Goal: Task Accomplishment & Management: Manage account settings

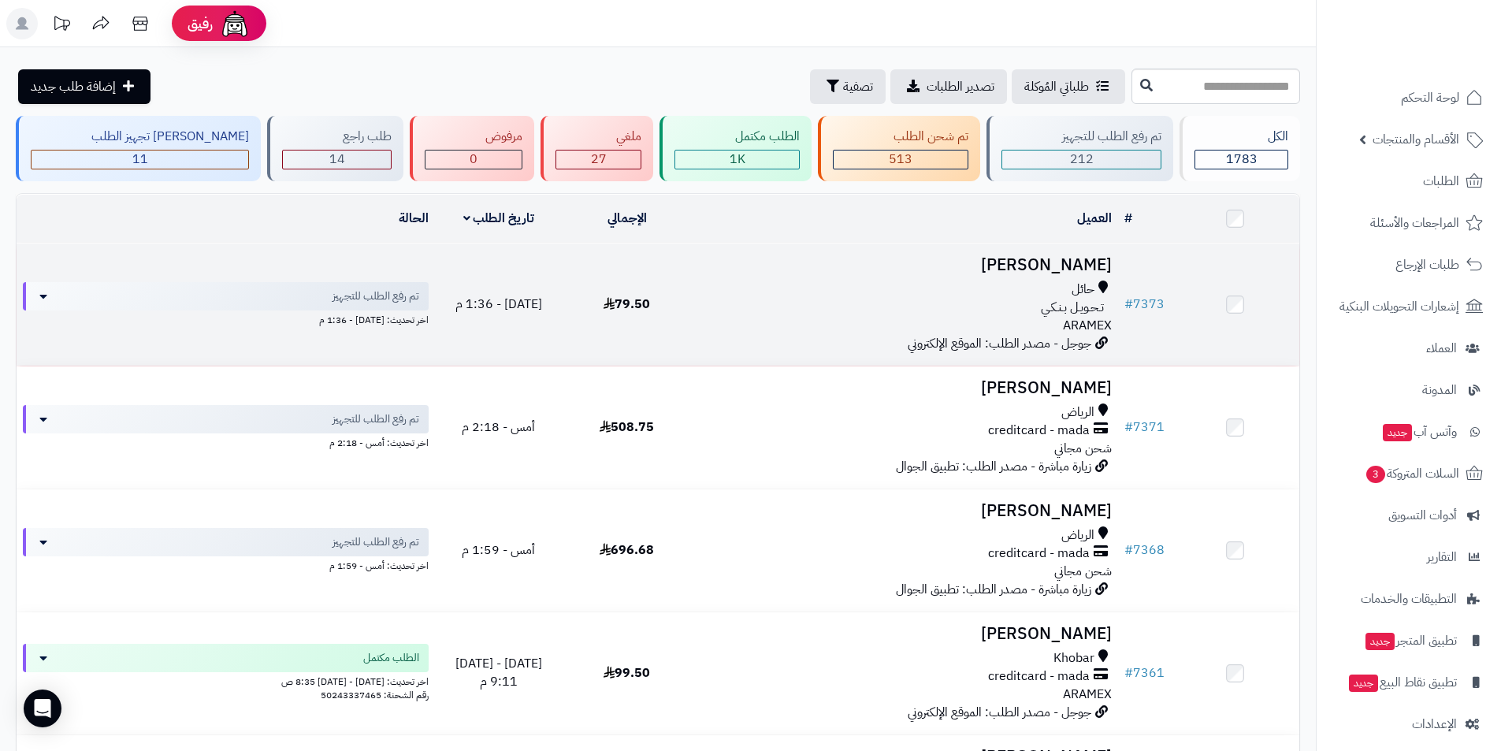
click at [1070, 266] on h3 "مالك الشمري" at bounding box center [904, 265] width 415 height 18
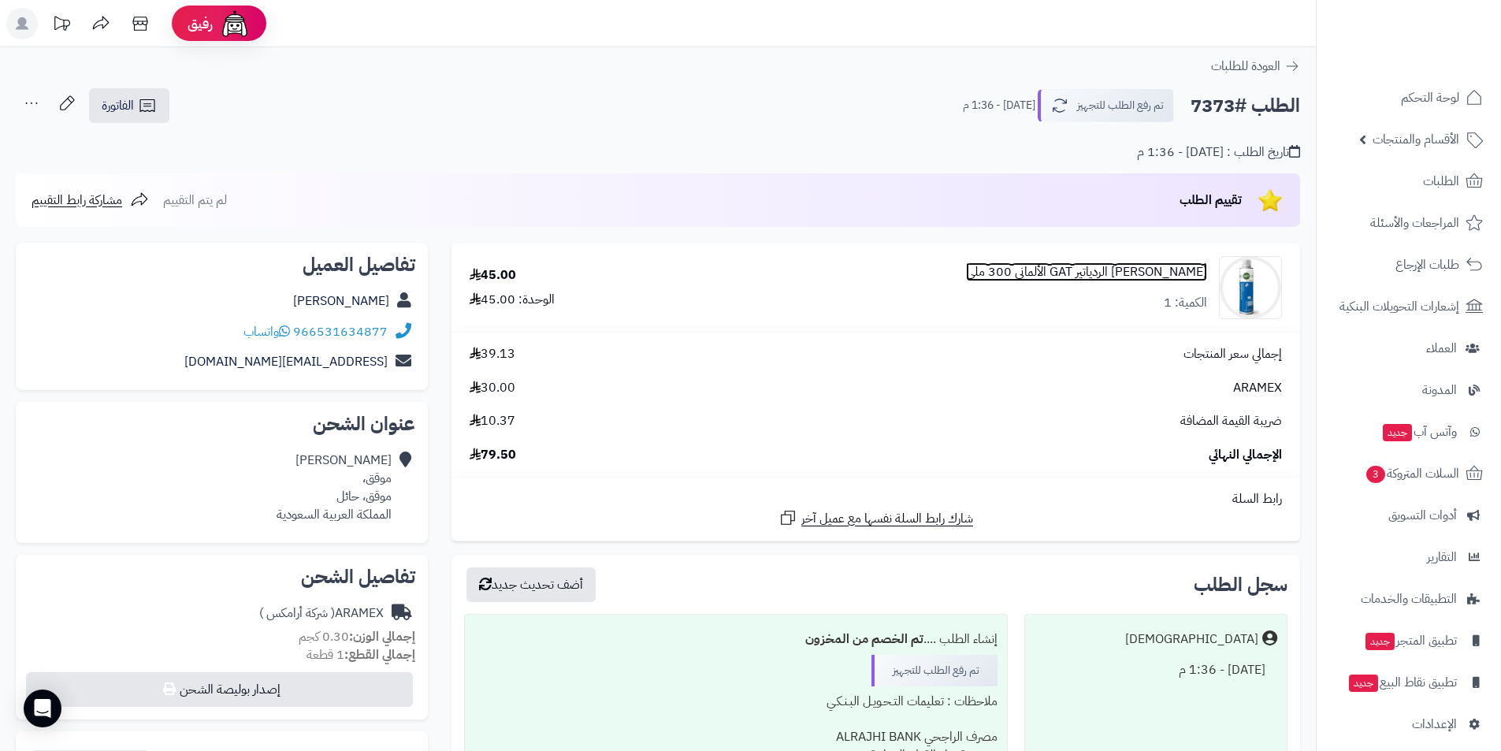
click at [1106, 268] on link "مانع تسريب الردياتير GAT الألماني 300 ملي" at bounding box center [1086, 272] width 241 height 18
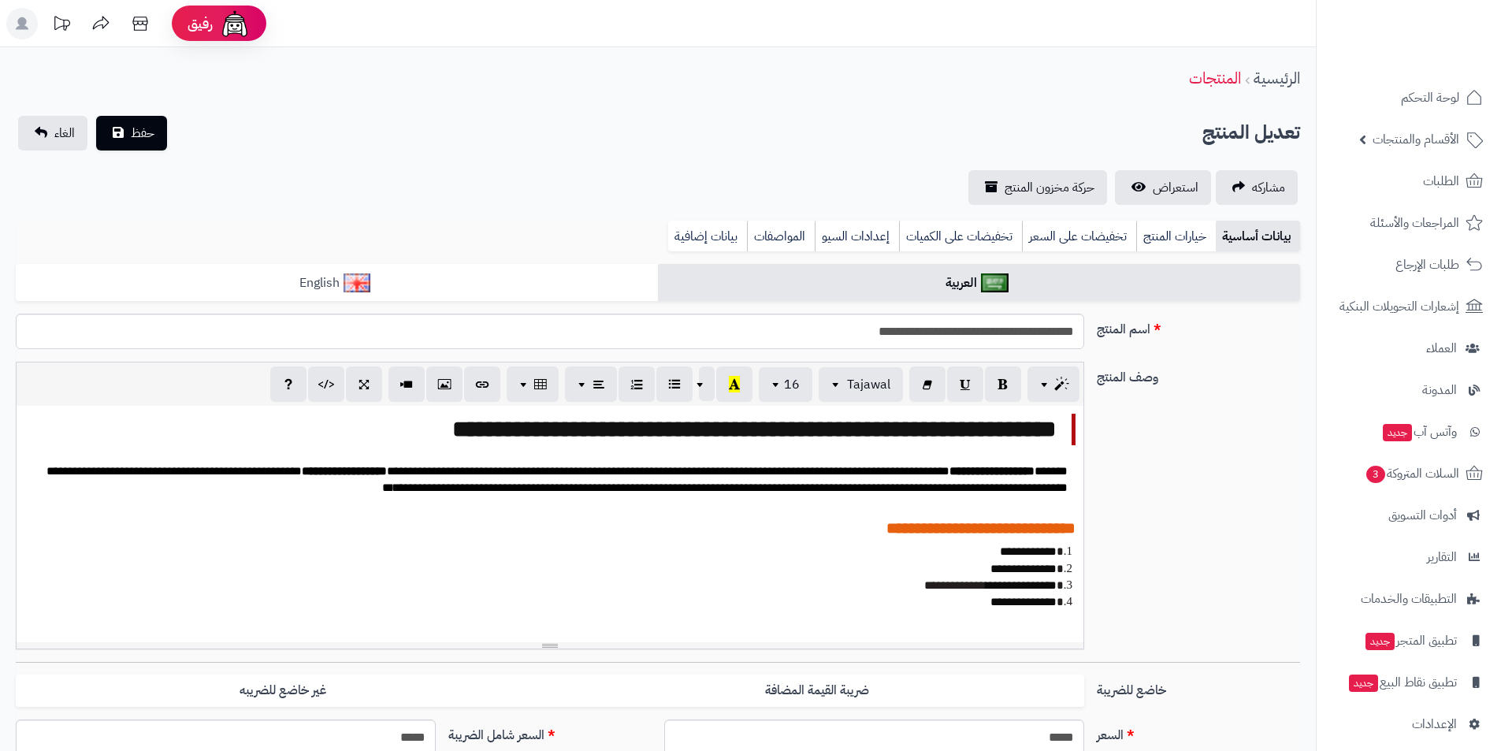
scroll to position [32, 0]
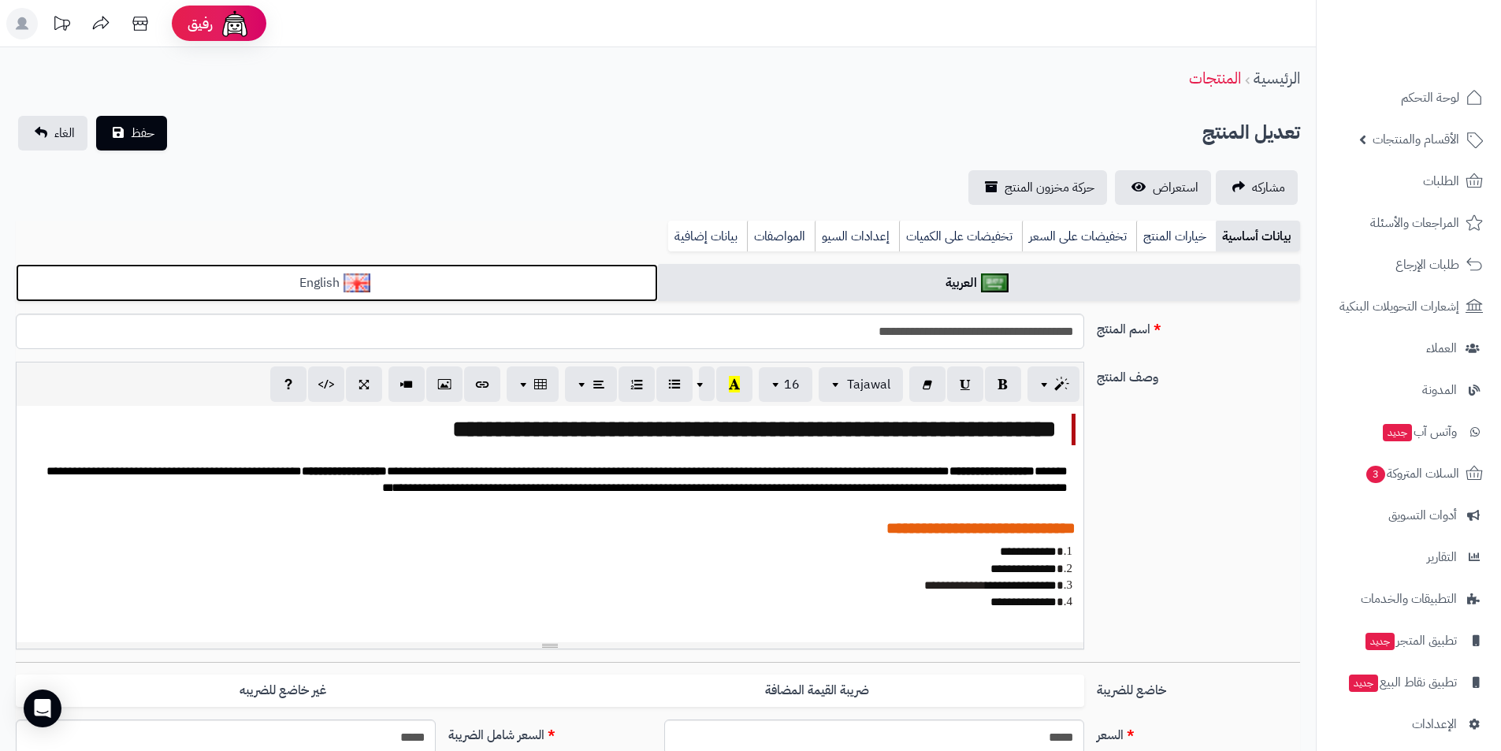
click at [415, 280] on link "English" at bounding box center [337, 283] width 642 height 39
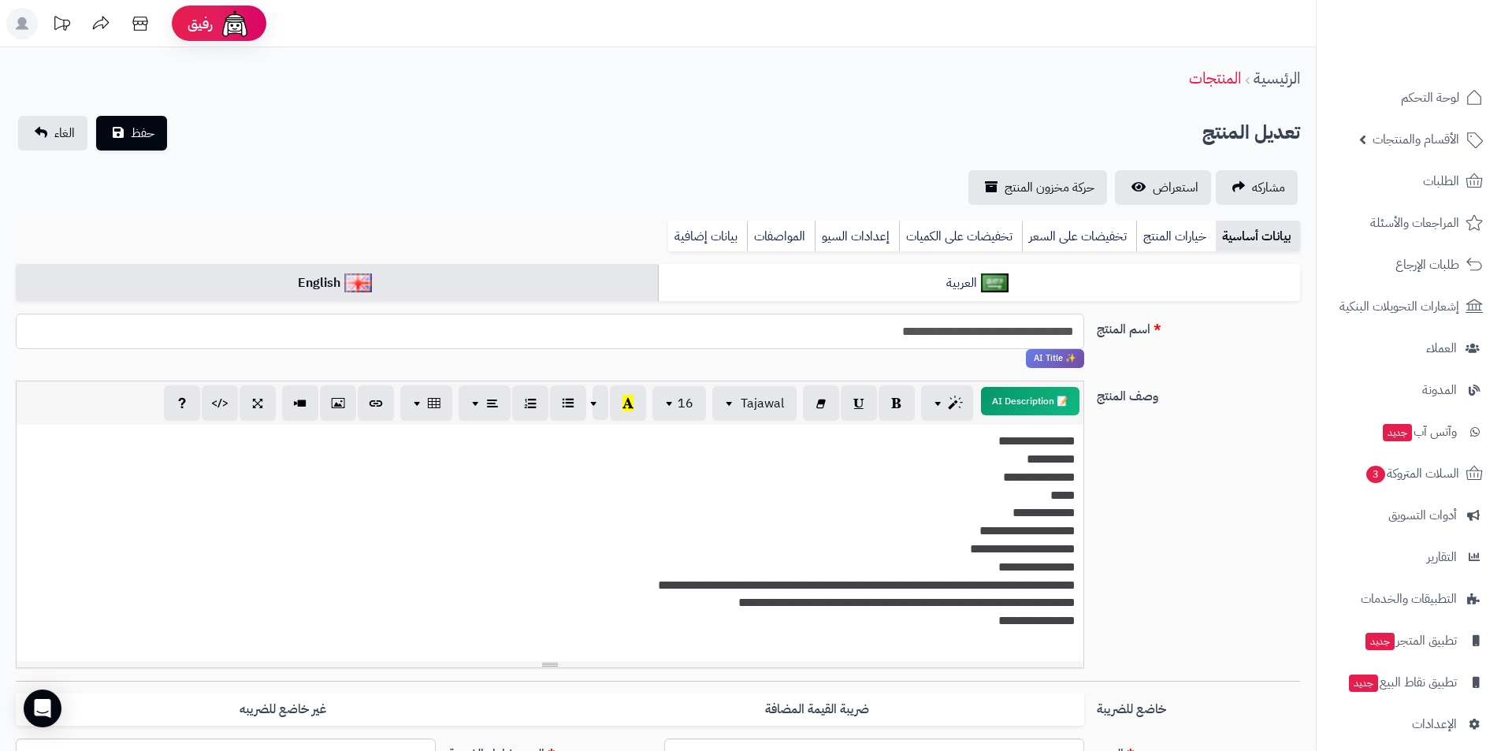
drag, startPoint x: 895, startPoint y: 329, endPoint x: 1017, endPoint y: 330, distance: 122.2
click at [1017, 330] on input "**********" at bounding box center [550, 331] width 1069 height 35
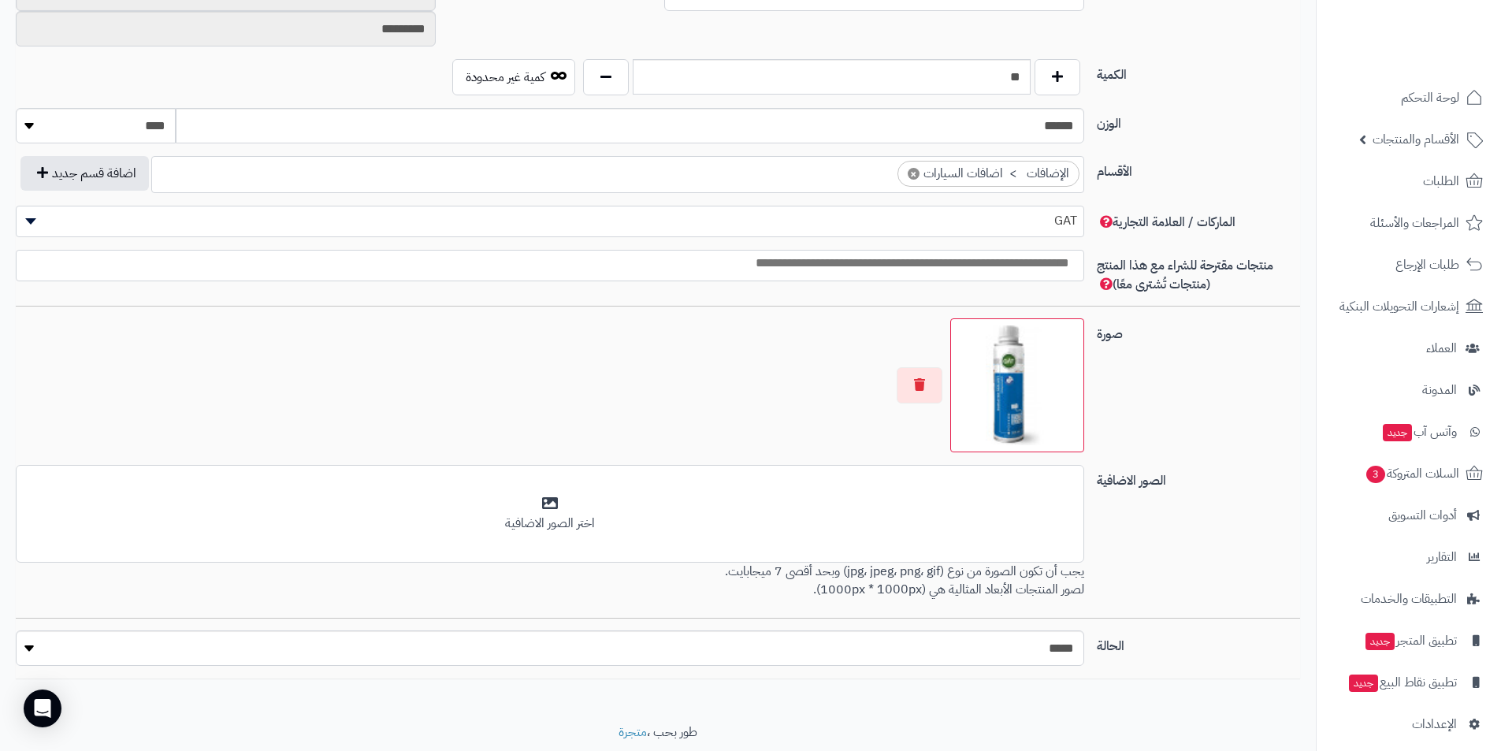
scroll to position [783, 0]
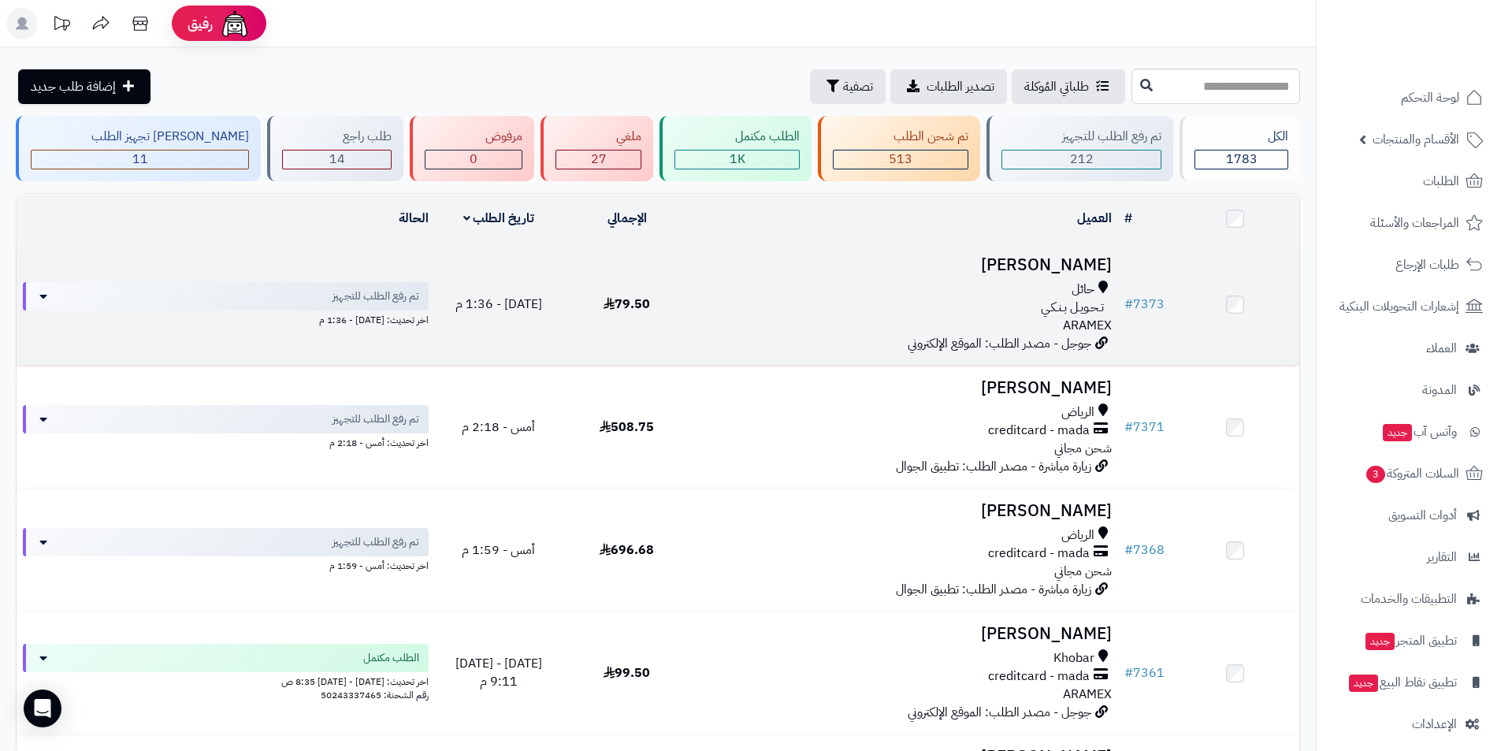
click at [1090, 263] on h3 "[PERSON_NAME]" at bounding box center [904, 265] width 415 height 18
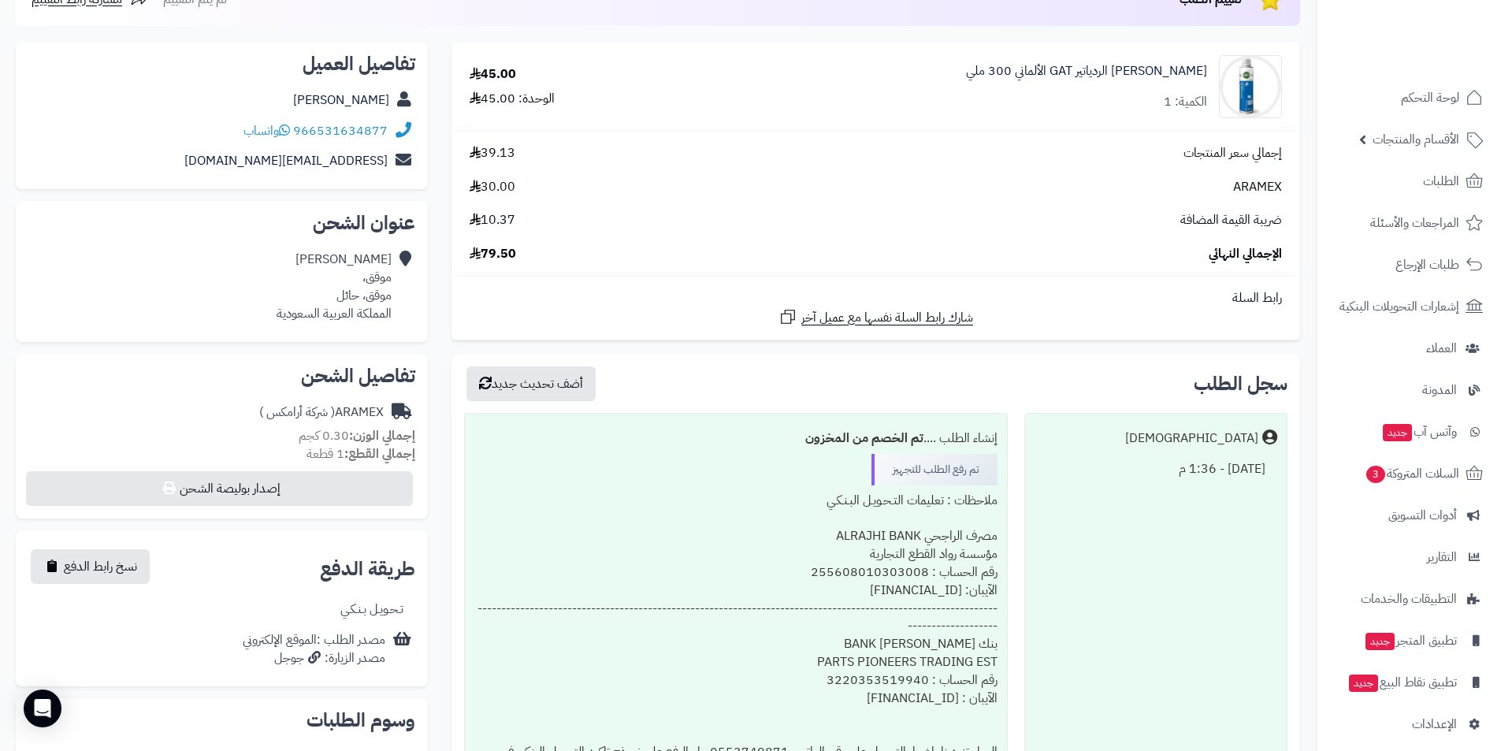
scroll to position [162, 0]
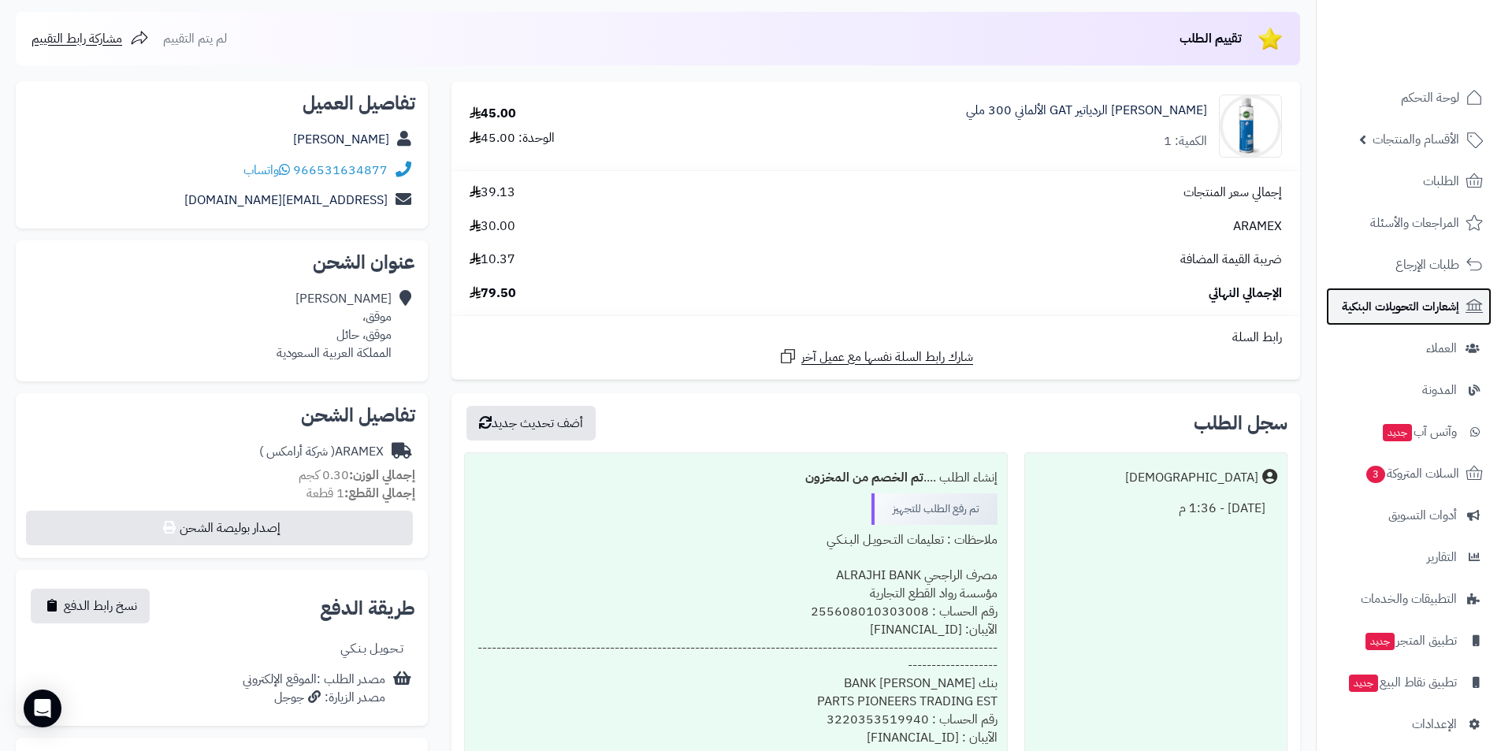
click at [1440, 301] on span "إشعارات التحويلات البنكية" at bounding box center [1400, 307] width 117 height 22
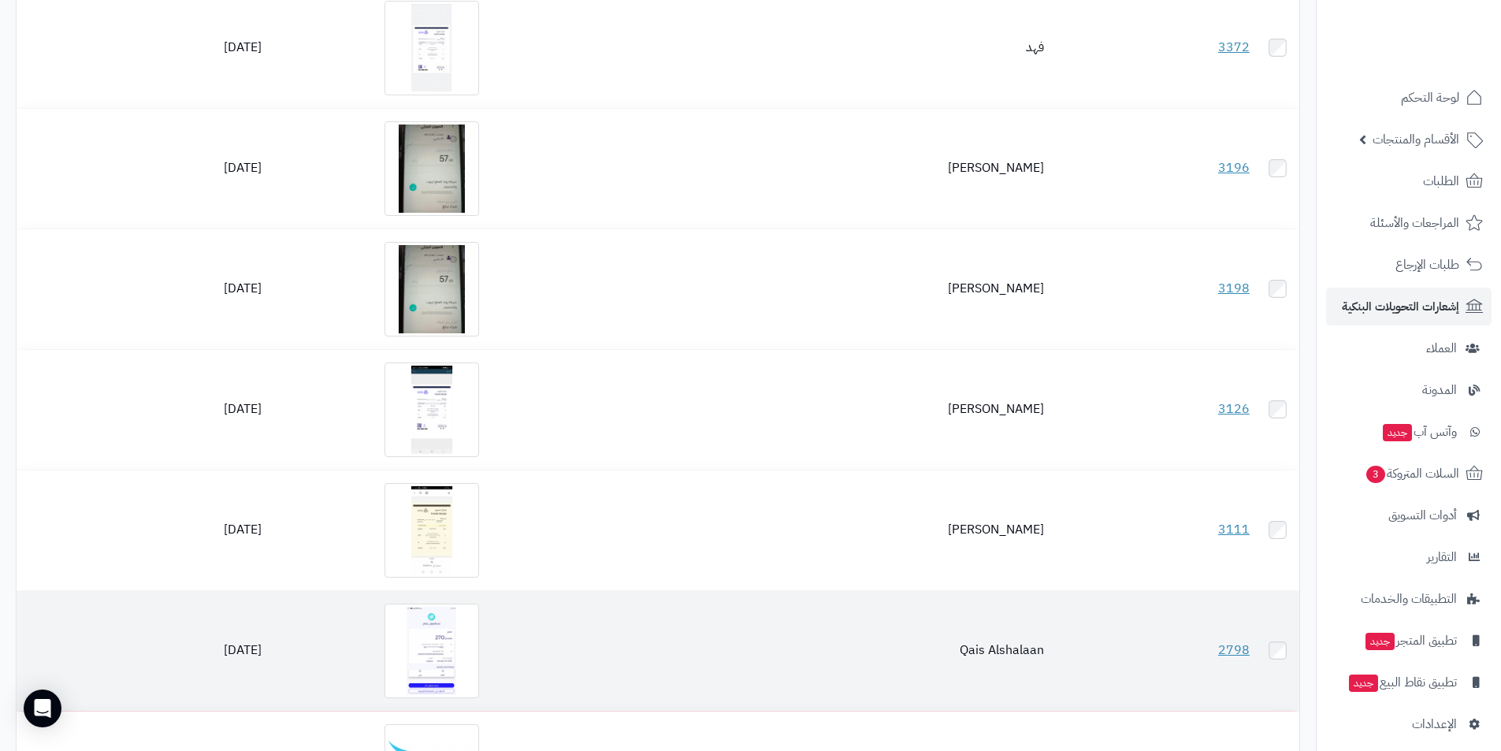
scroll to position [6637, 0]
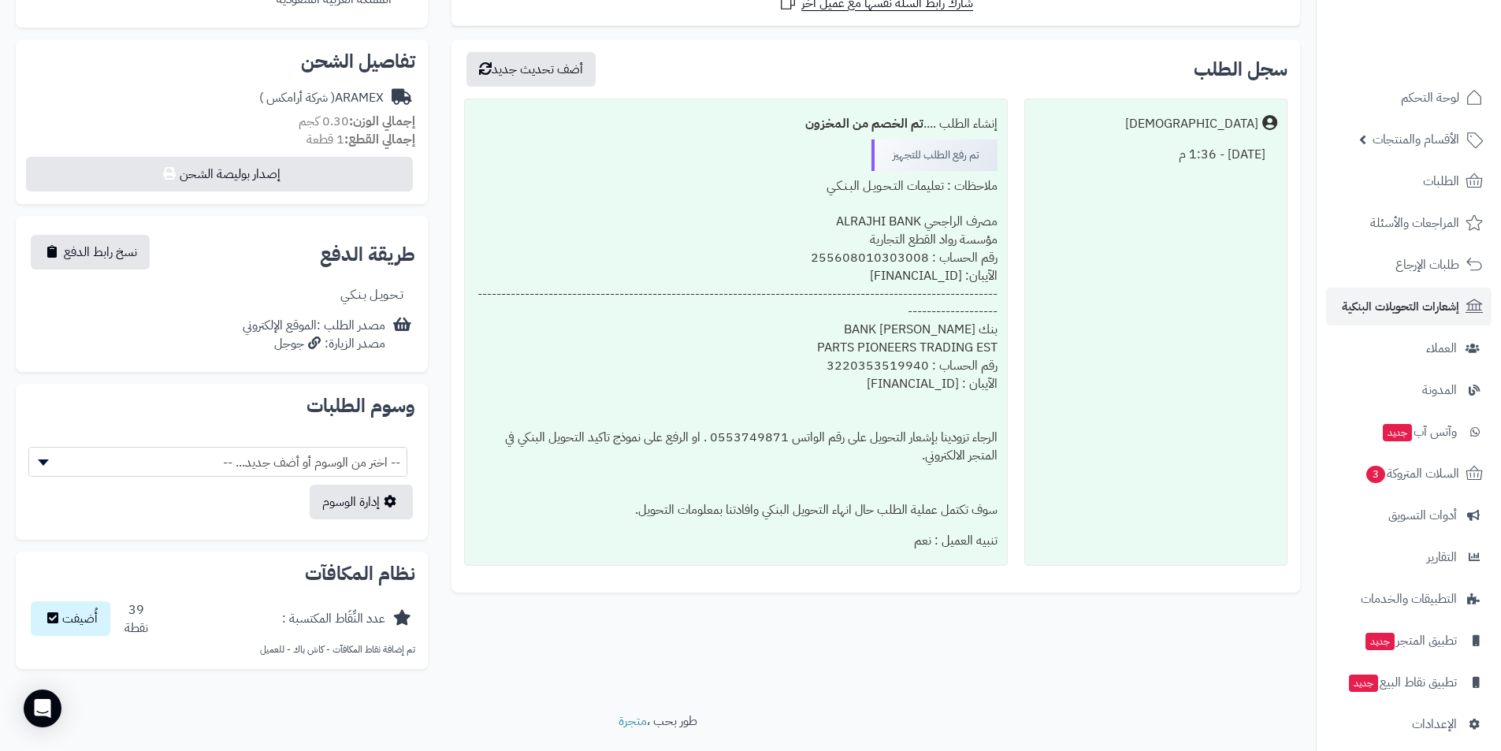
scroll to position [556, 0]
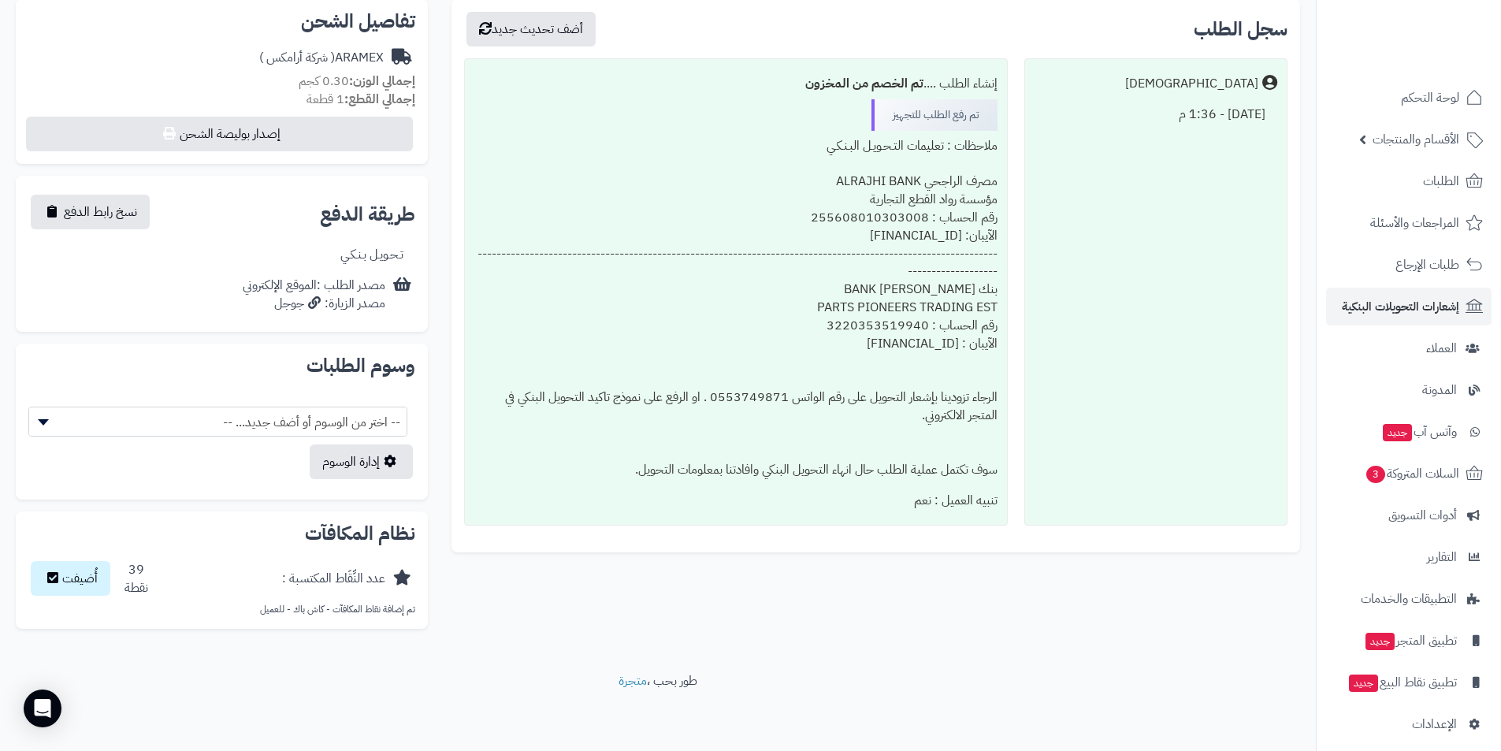
click at [1140, 587] on div "**********" at bounding box center [658, 164] width 1308 height 954
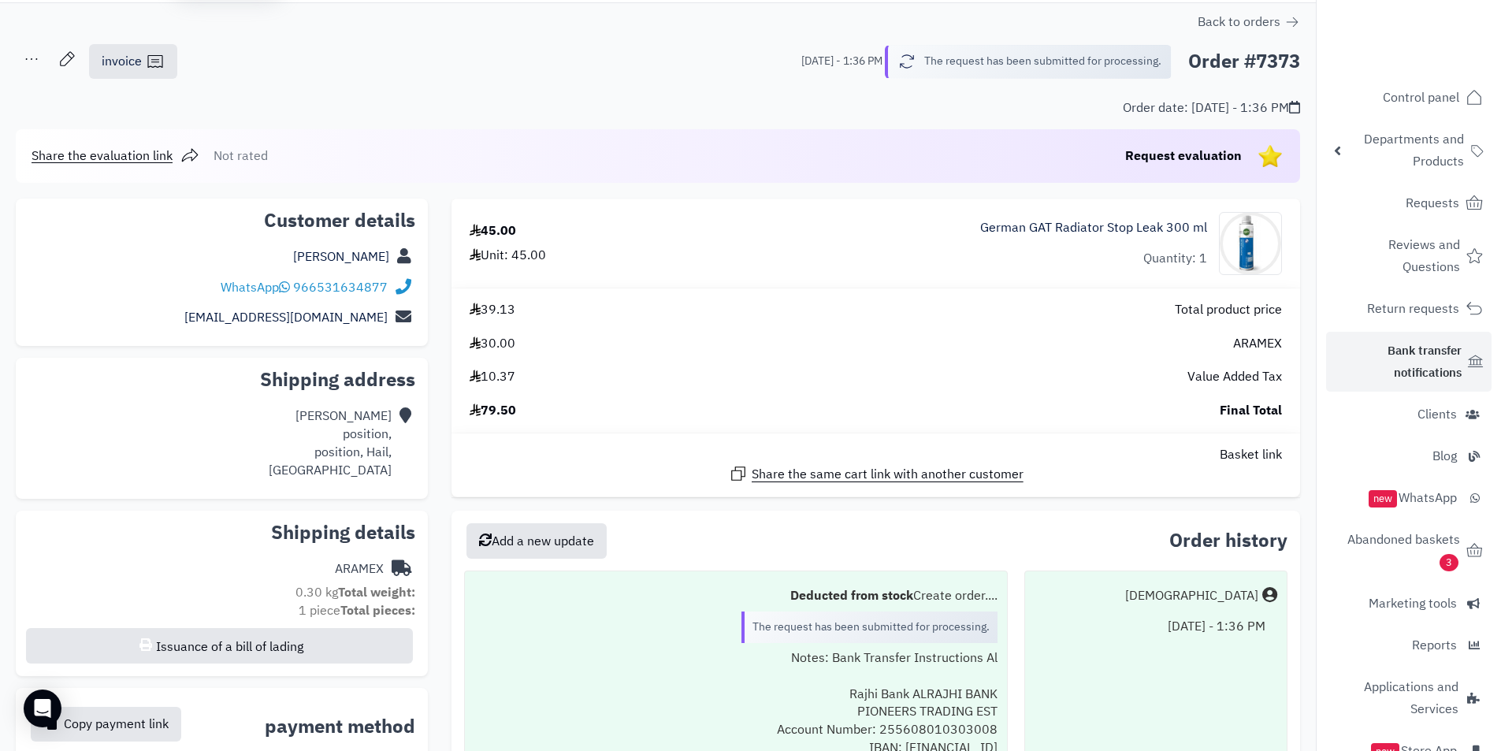
scroll to position [0, 0]
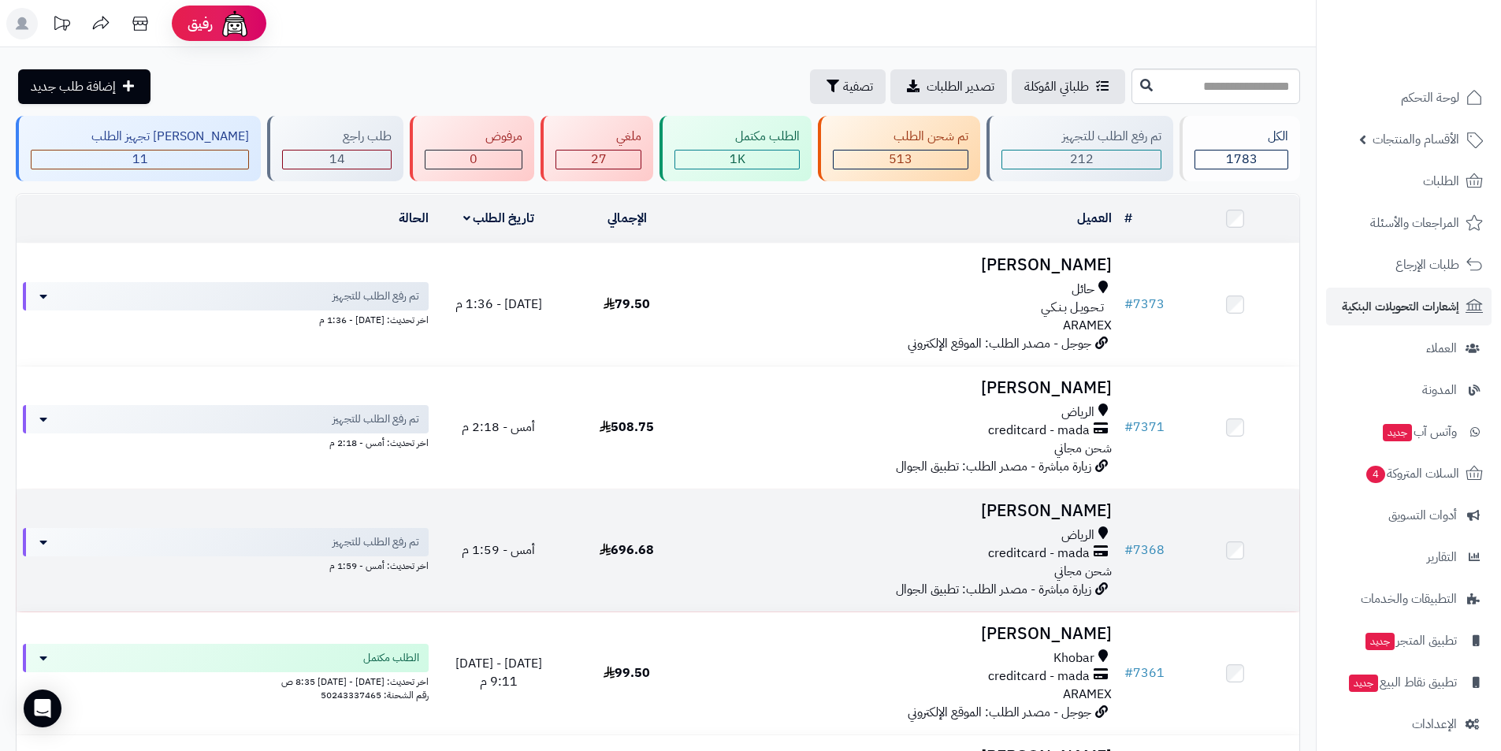
click at [1023, 512] on h3 "[PERSON_NAME]" at bounding box center [904, 511] width 415 height 18
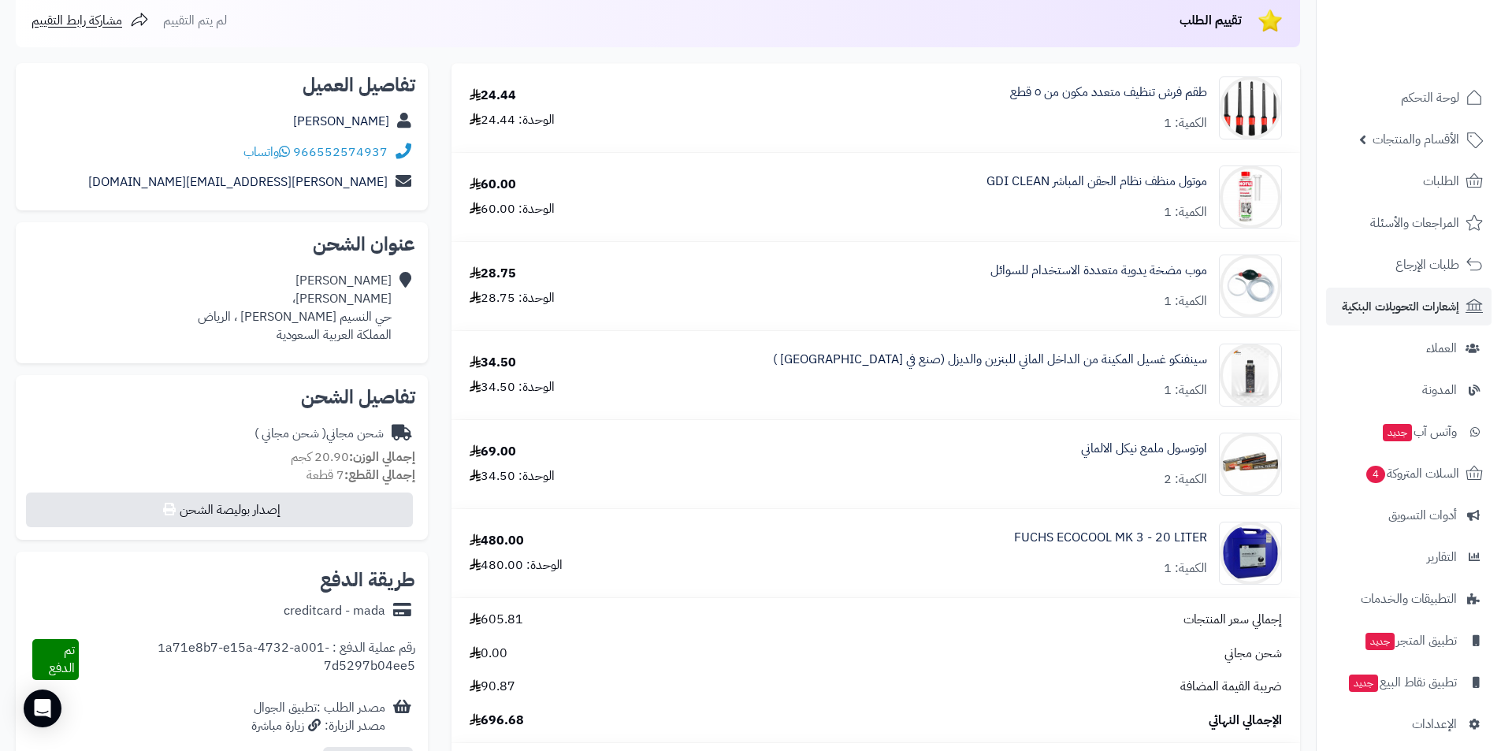
scroll to position [236, 0]
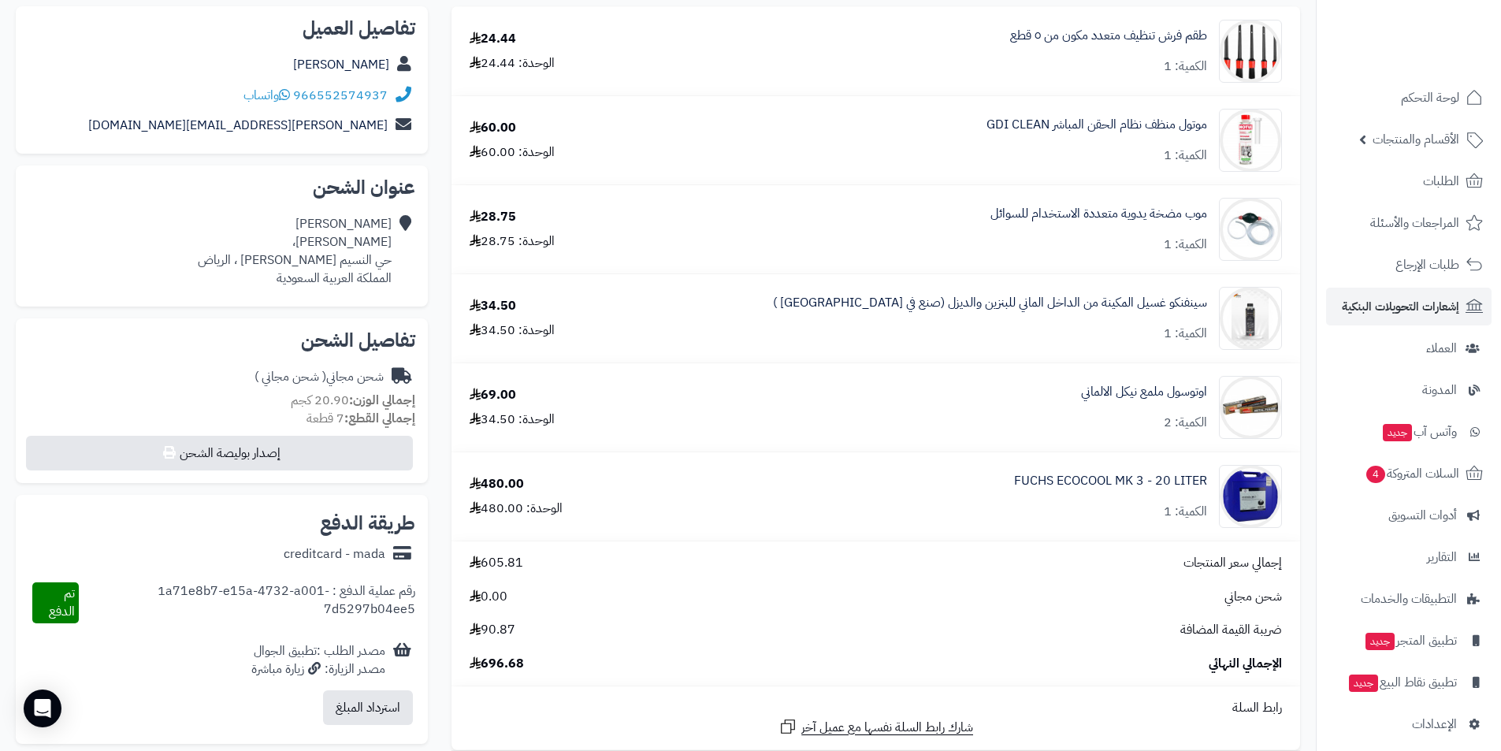
click at [1095, 313] on div "سينفنكو غسيل المكينة من الداخل الماني للبنزين والديزل (صنع في المانيا ) الكمية:…" at bounding box center [990, 318] width 434 height 49
click at [1100, 299] on link "سينفنكو غسيل المكينة من الداخل الماني للبنزين والديزل (صنع في [GEOGRAPHIC_DATA]…" at bounding box center [990, 303] width 434 height 18
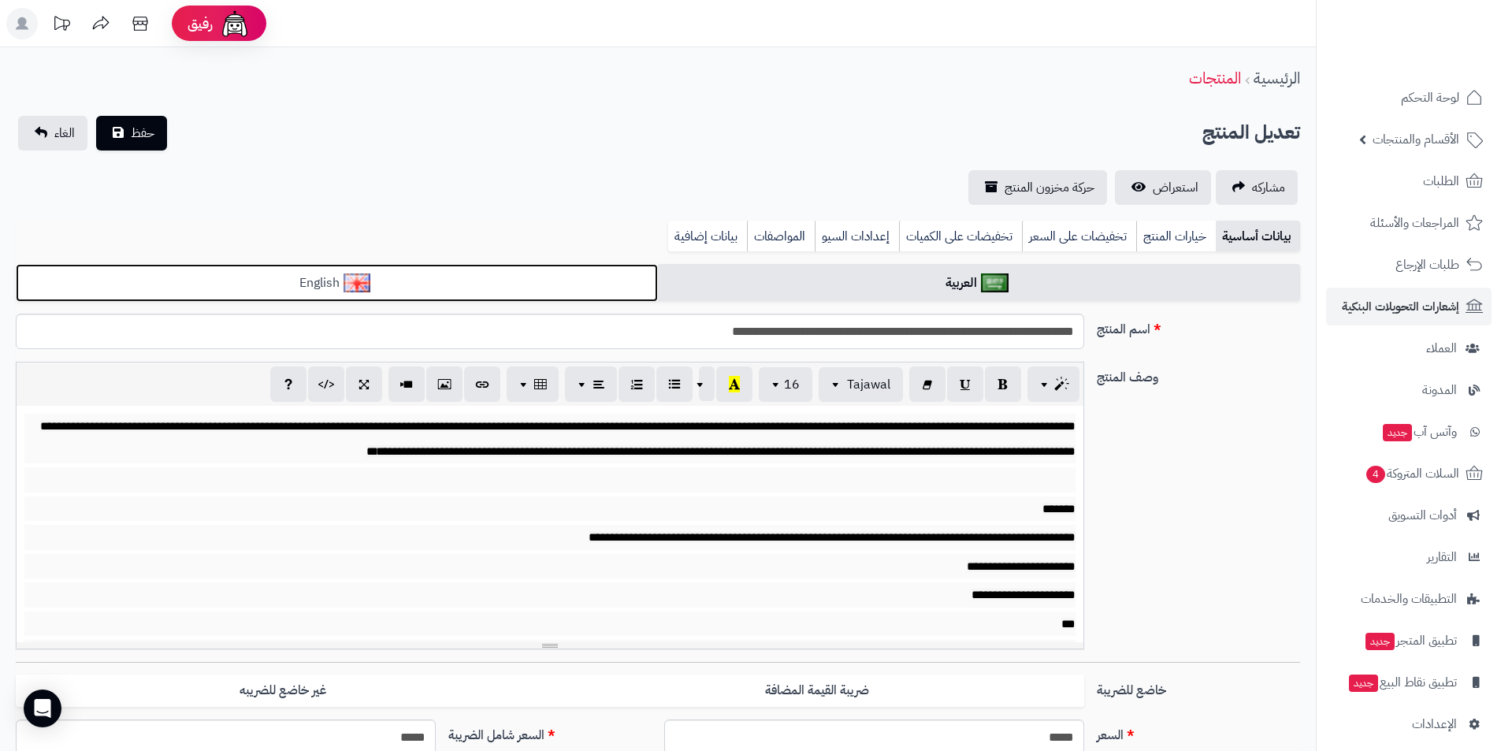
scroll to position [51, 0]
click at [524, 282] on link "English" at bounding box center [337, 283] width 642 height 39
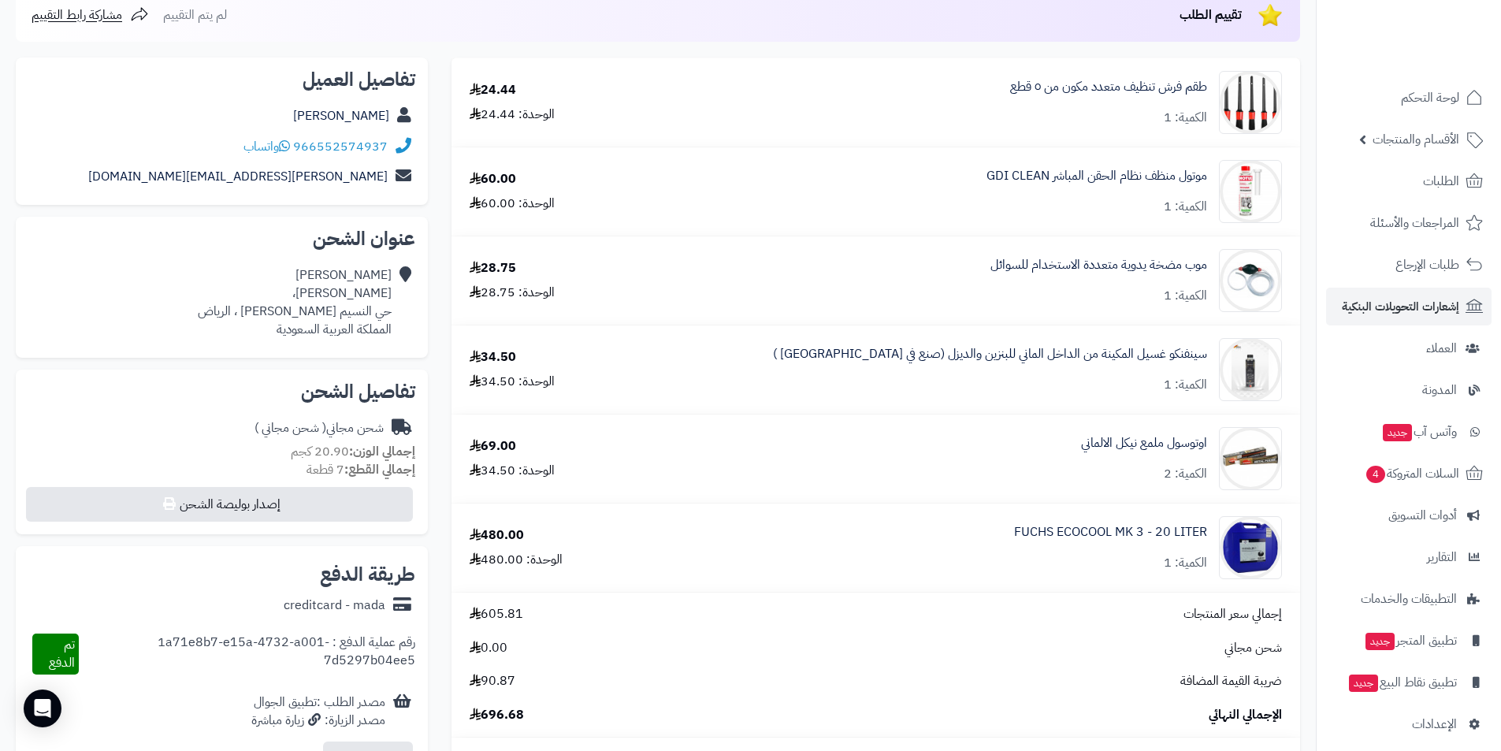
scroll to position [158, 0]
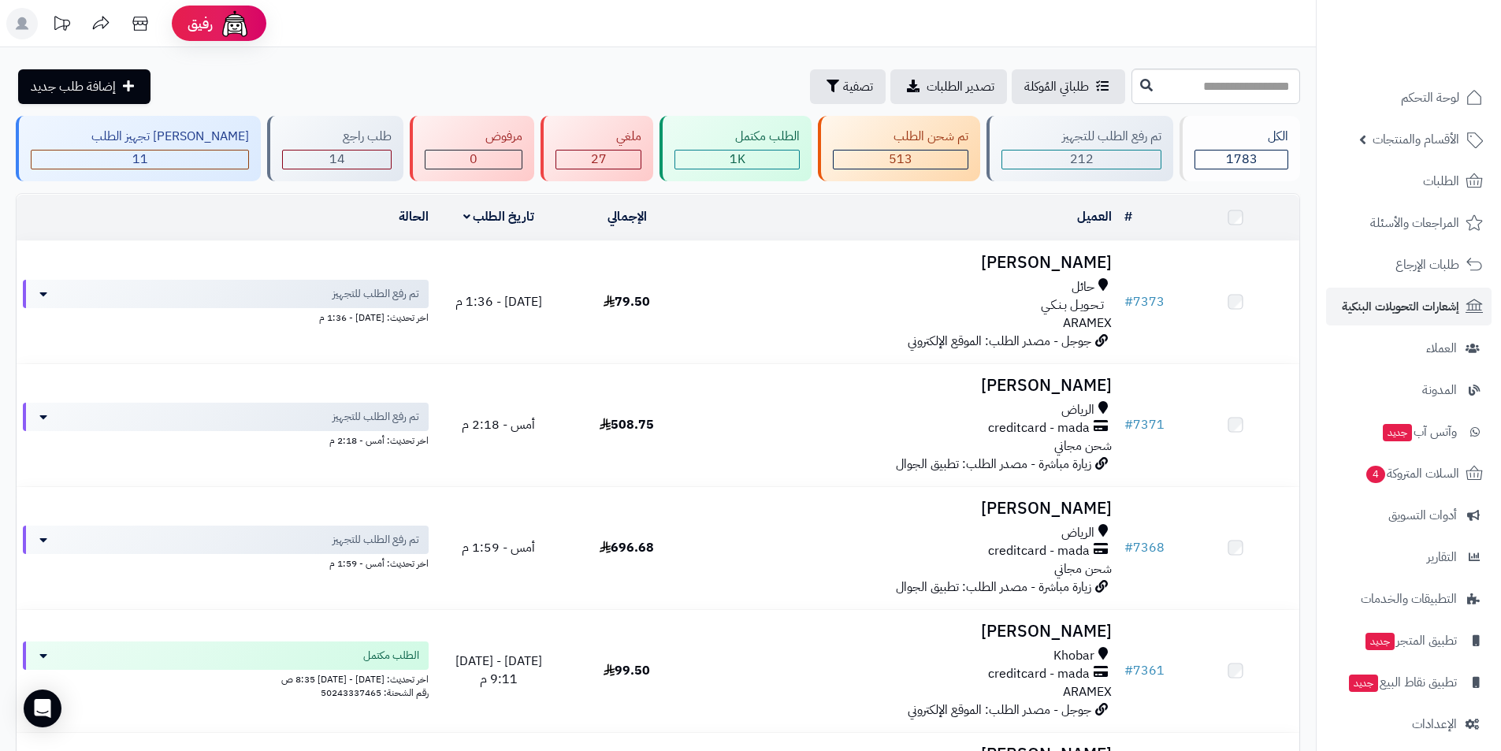
click at [1088, 417] on span "الرياض" at bounding box center [1078, 410] width 33 height 18
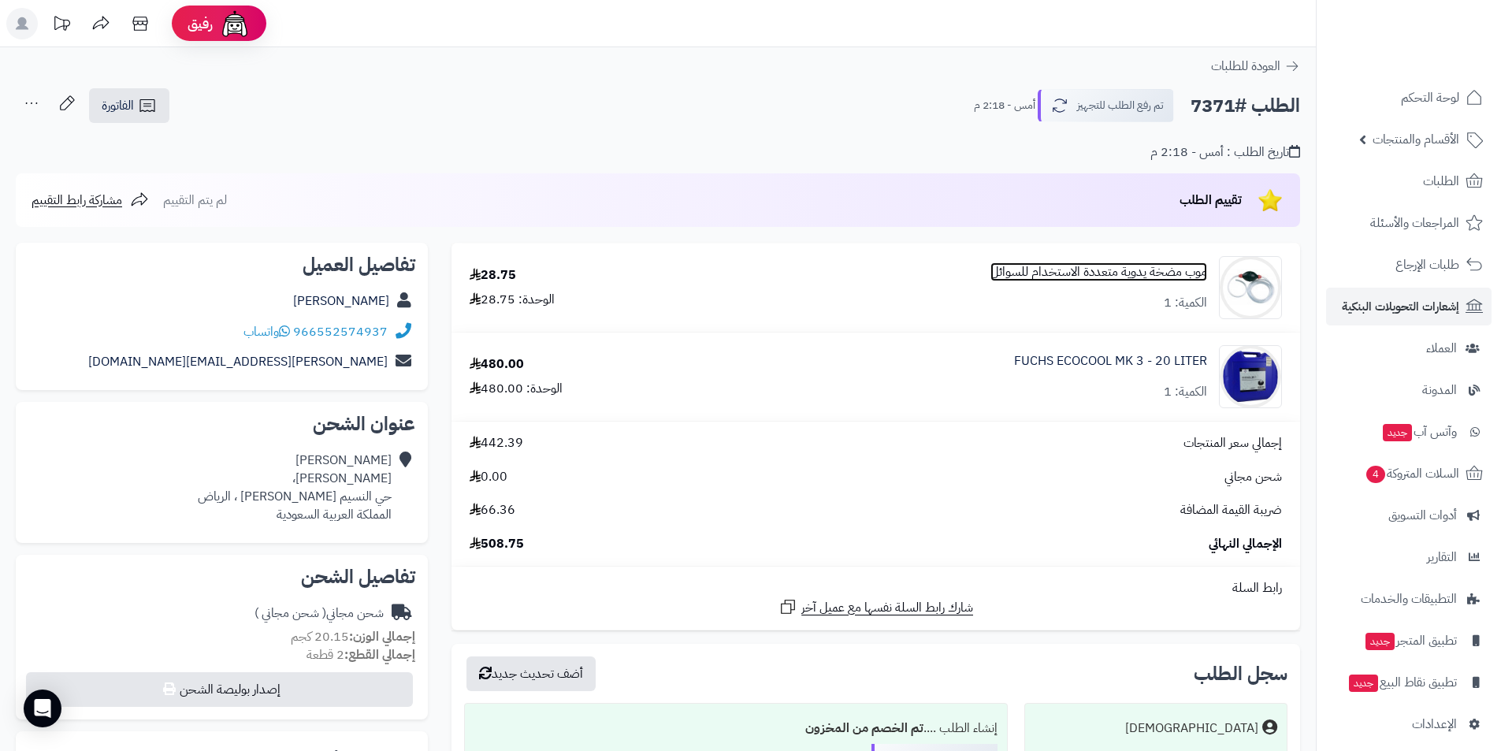
click at [1074, 275] on link "موب مضخة يدوية متعددة الاستخدام للسوائل" at bounding box center [1099, 272] width 217 height 18
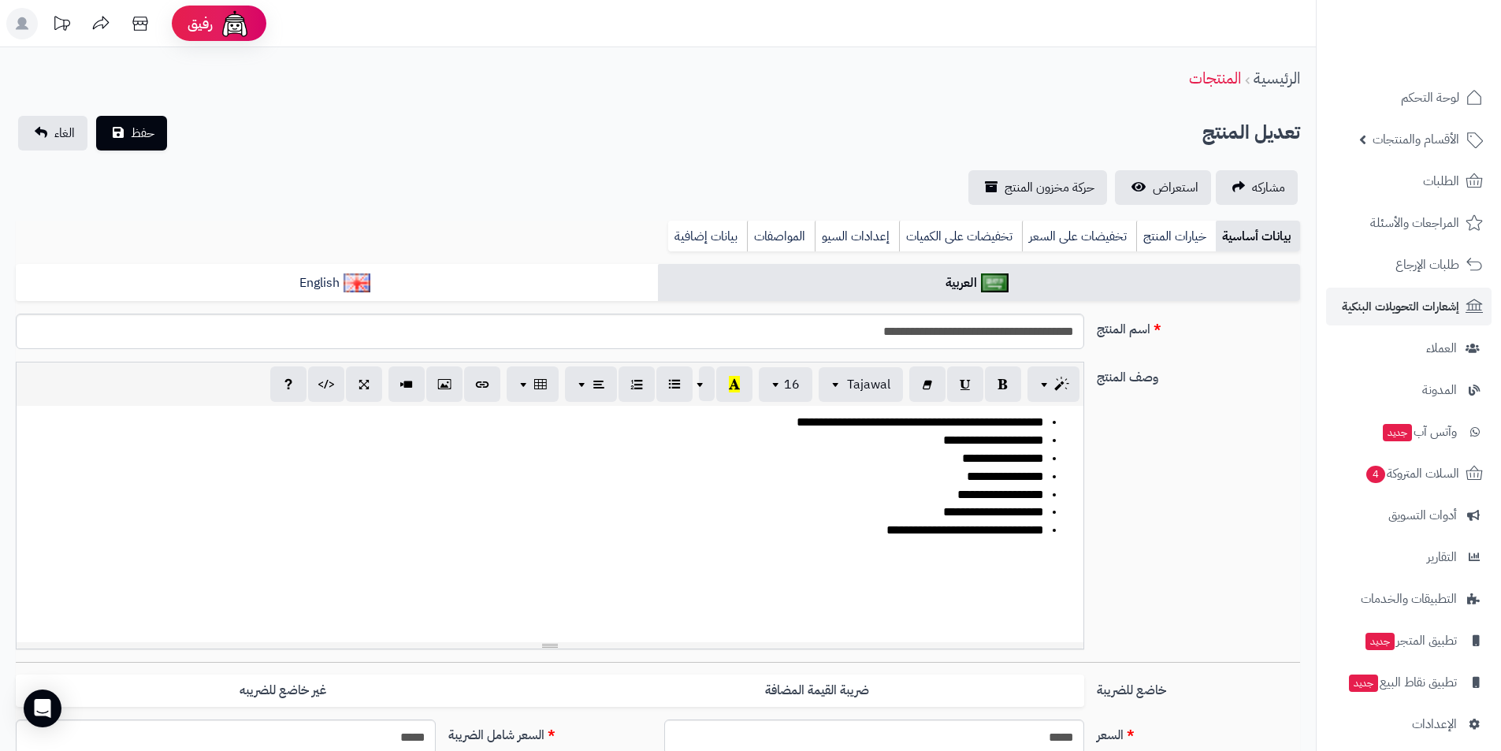
scroll to position [682, 0]
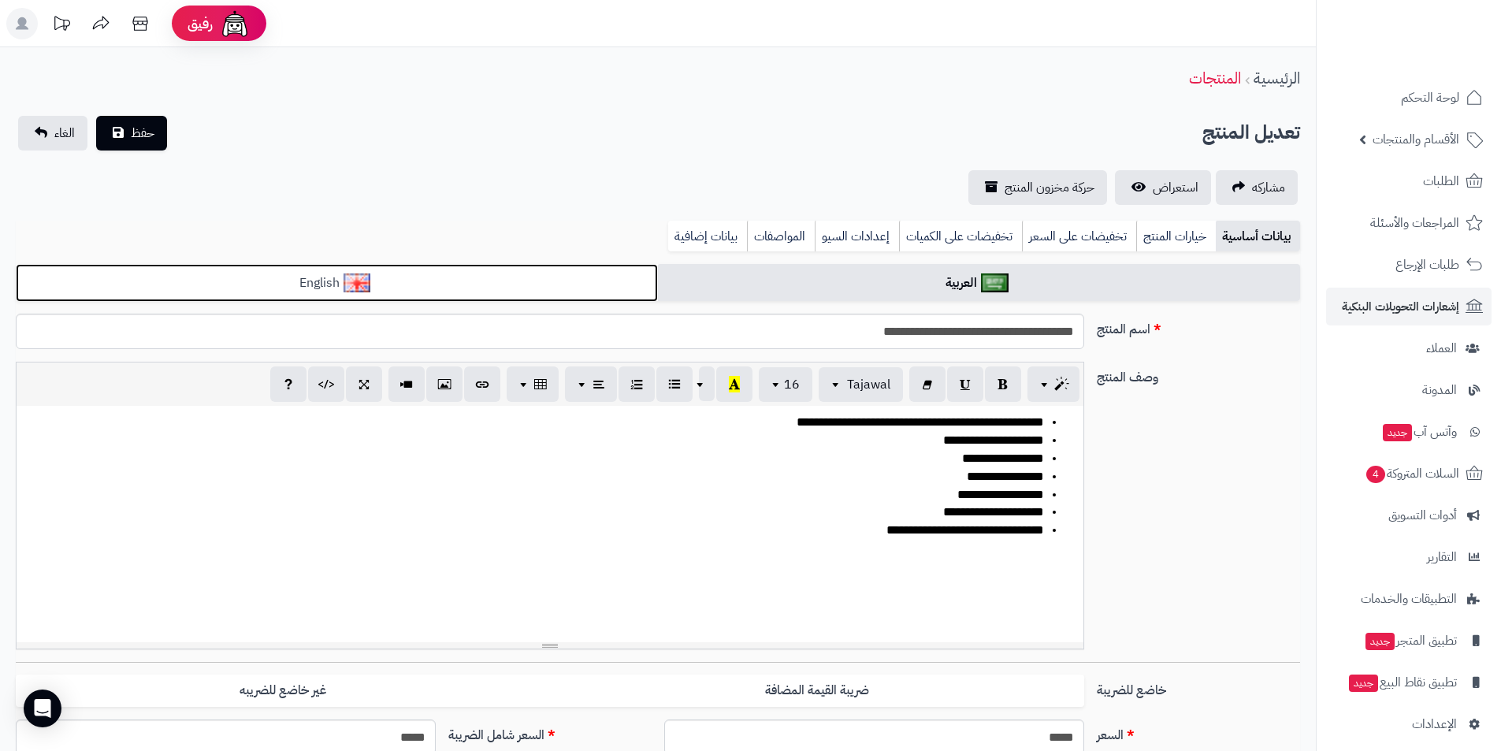
click at [616, 274] on link "English" at bounding box center [337, 283] width 642 height 39
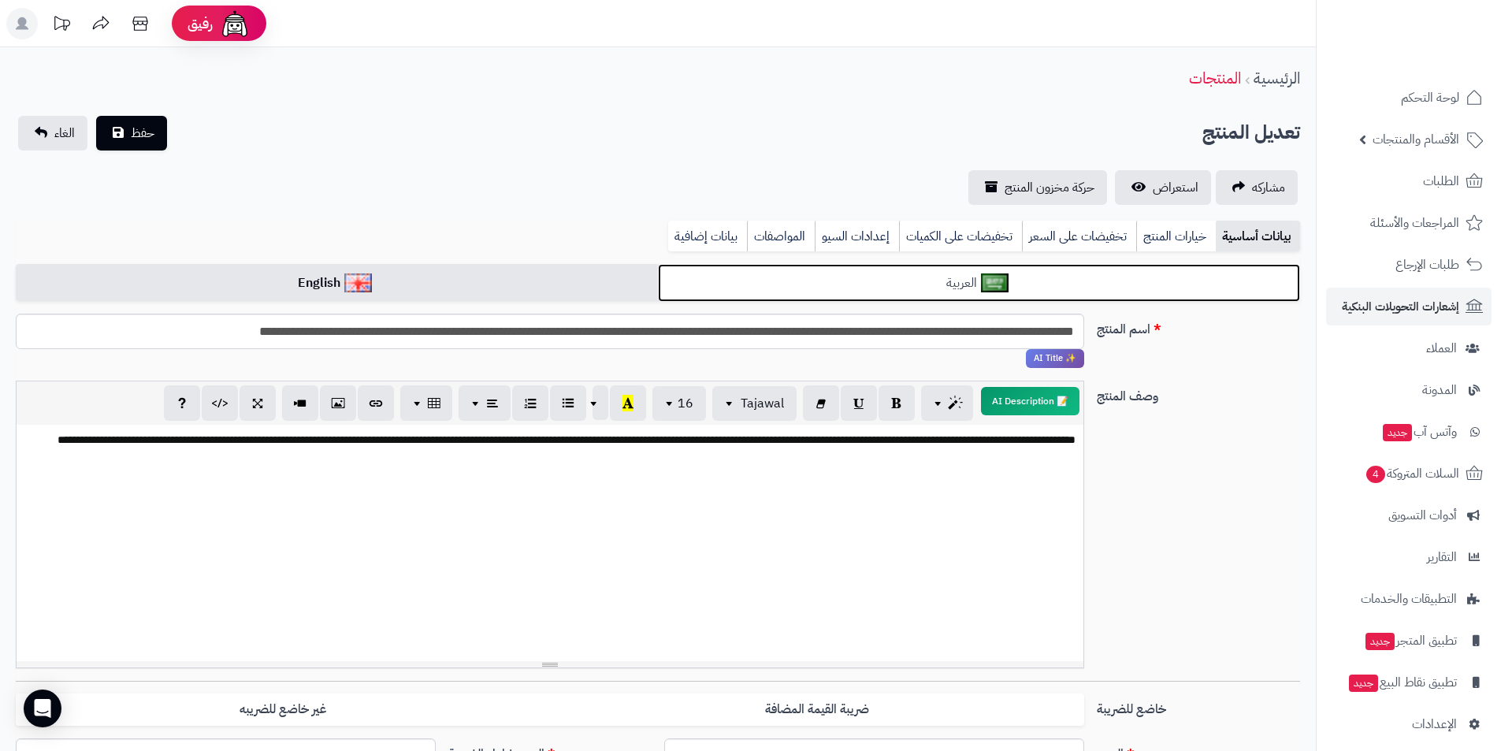
click at [742, 299] on link "العربية" at bounding box center [979, 283] width 642 height 39
